Goal: Task Accomplishment & Management: Manage account settings

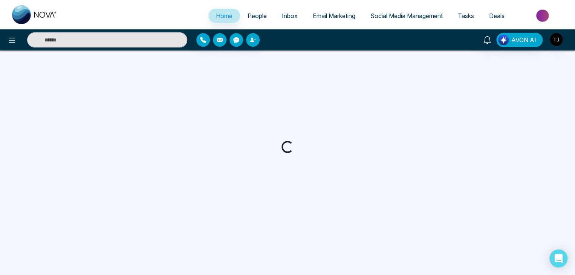
select select "*"
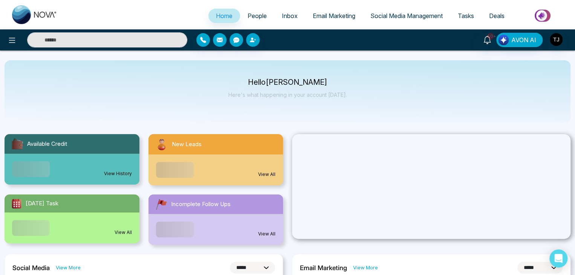
click at [340, 18] on span "Email Marketing" at bounding box center [334, 16] width 43 height 8
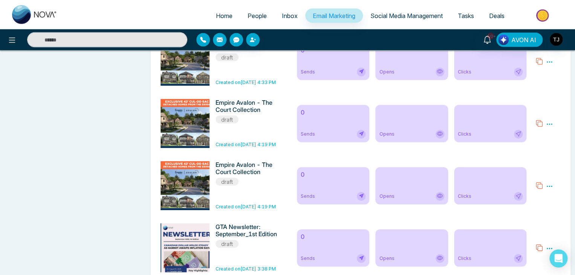
scroll to position [2207, 0]
click at [218, 12] on span "Home" at bounding box center [224, 16] width 17 height 8
select select "*"
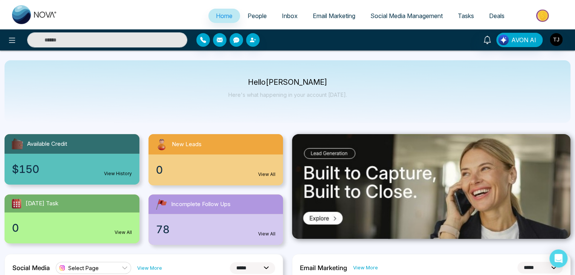
click at [554, 46] on div at bounding box center [556, 40] width 14 height 14
click at [556, 40] on img "button" at bounding box center [556, 39] width 13 height 13
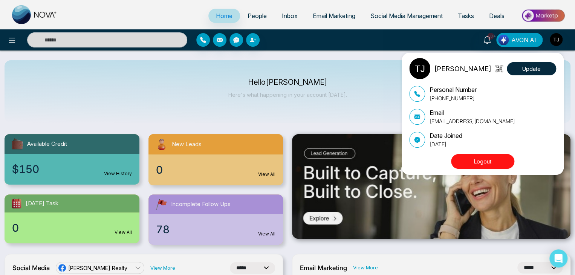
click at [474, 165] on button "Logout" at bounding box center [482, 161] width 63 height 15
